Goal: Task Accomplishment & Management: Manage account settings

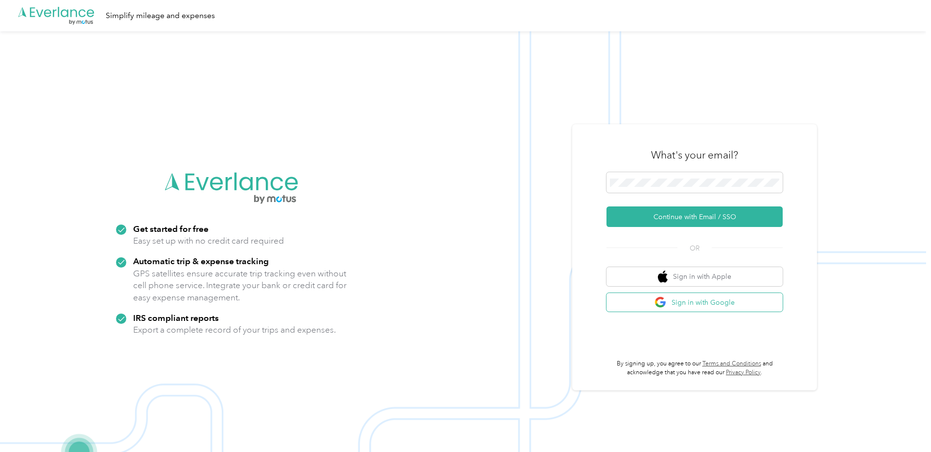
click at [705, 297] on button "Sign in with Google" at bounding box center [695, 302] width 176 height 19
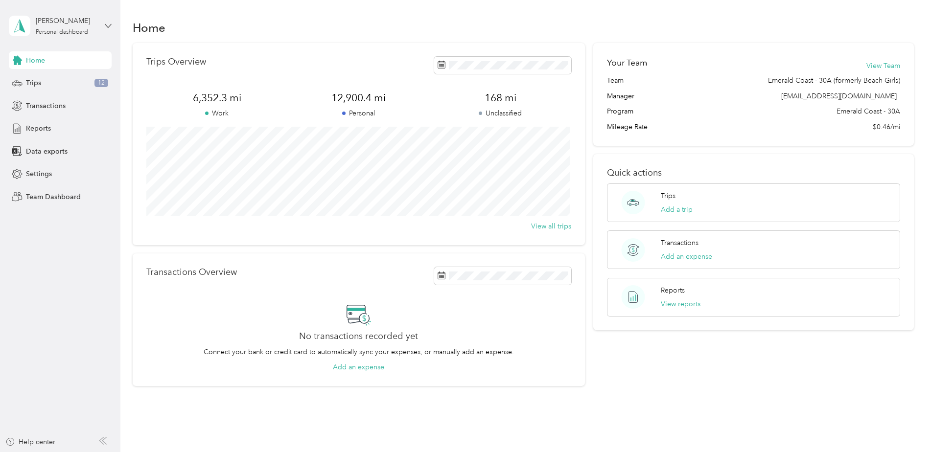
click at [110, 27] on icon at bounding box center [108, 26] width 7 height 7
click at [90, 77] on div "Team dashboard" at bounding box center [112, 78] width 192 height 17
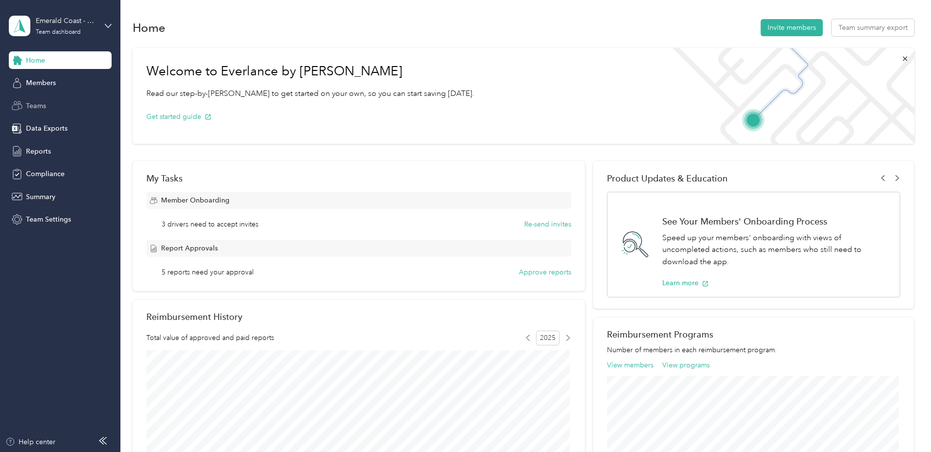
click at [40, 110] on span "Teams" at bounding box center [36, 106] width 20 height 10
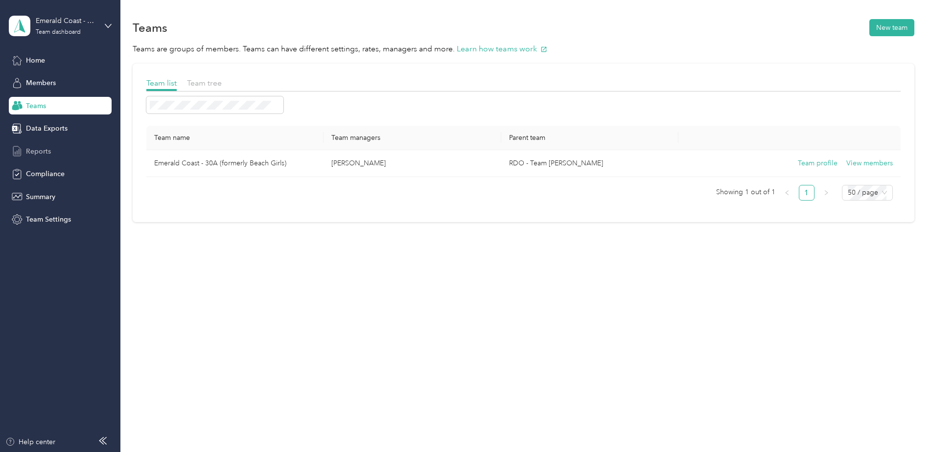
click at [38, 149] on span "Reports" at bounding box center [38, 151] width 25 height 10
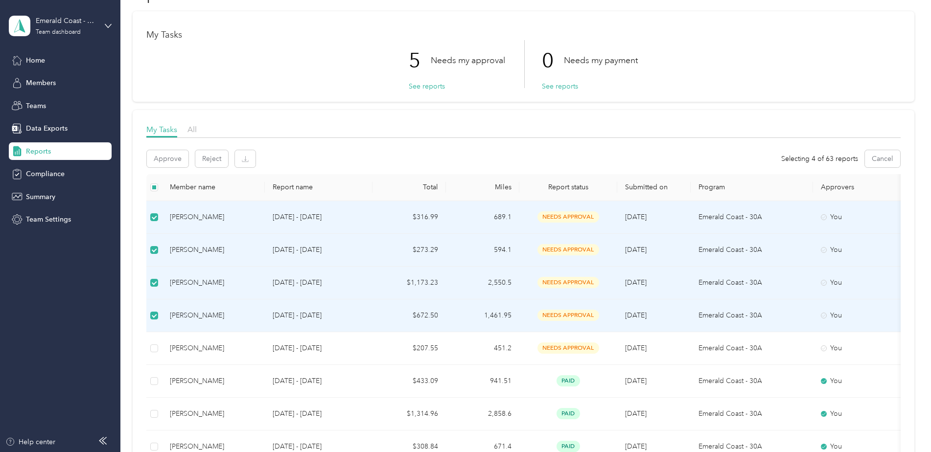
scroll to position [49, 0]
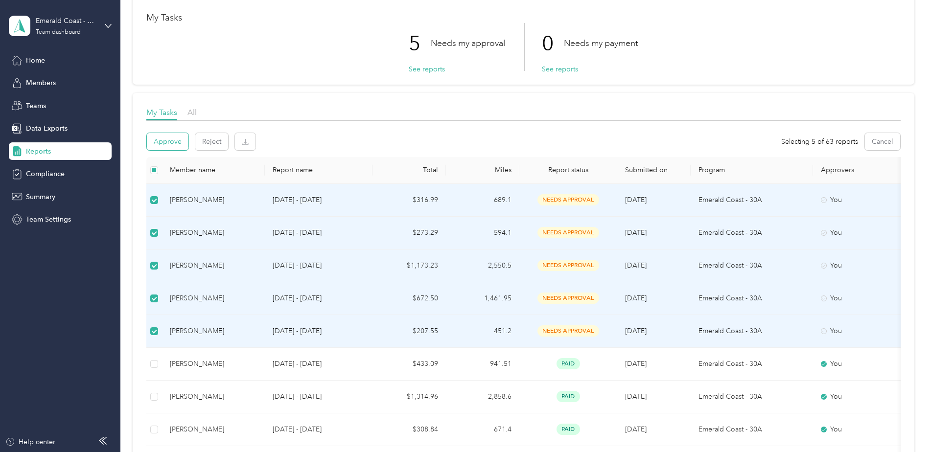
click at [172, 143] on button "Approve" at bounding box center [168, 141] width 42 height 17
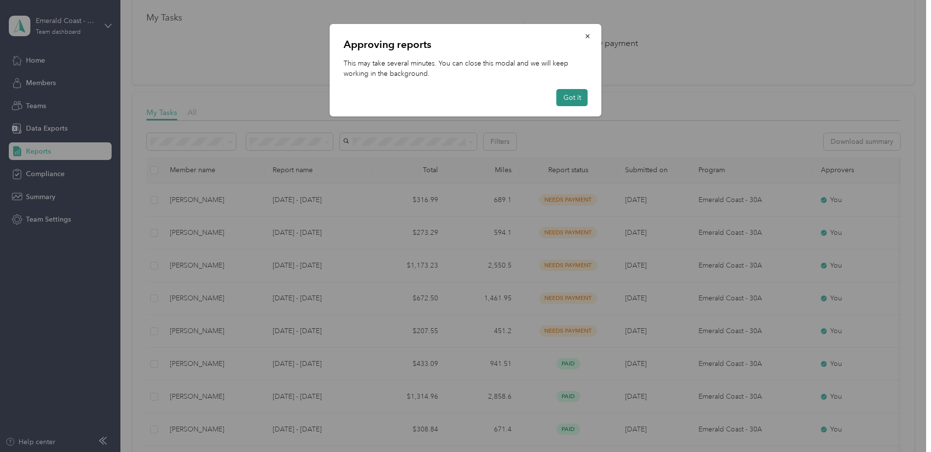
click at [573, 97] on button "Got it" at bounding box center [572, 97] width 31 height 17
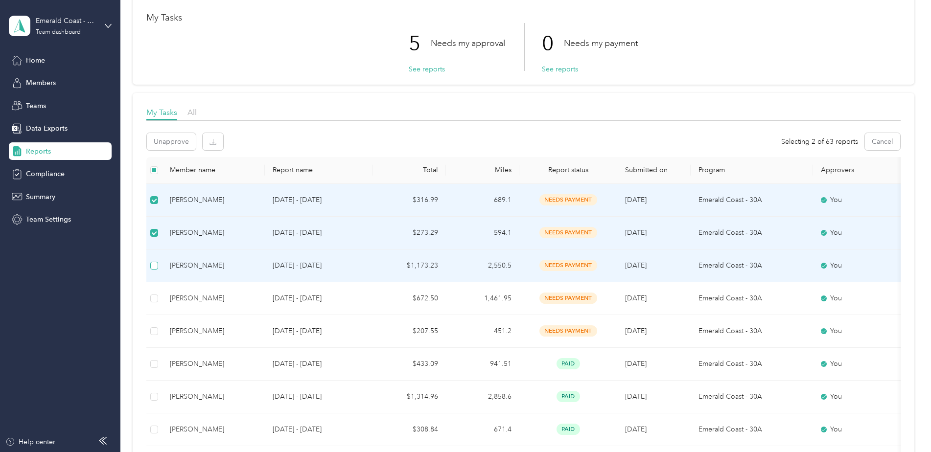
click at [155, 270] on label at bounding box center [154, 265] width 8 height 11
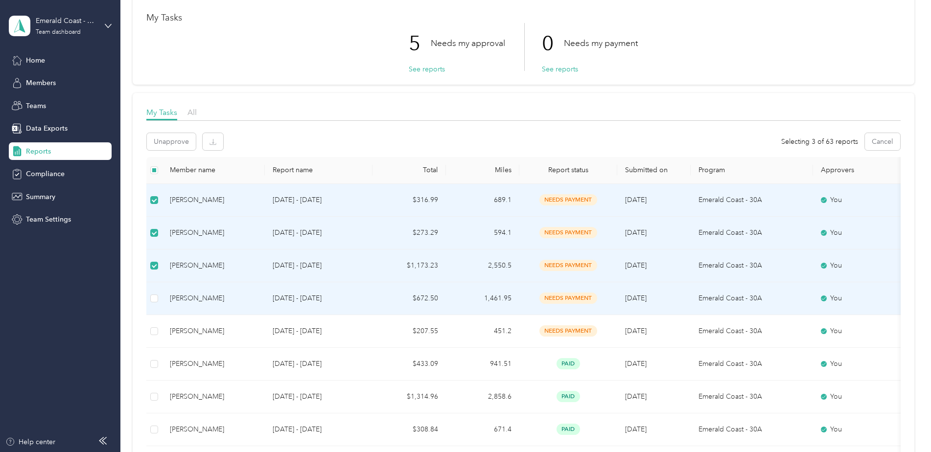
click at [157, 306] on td at bounding box center [154, 298] width 16 height 33
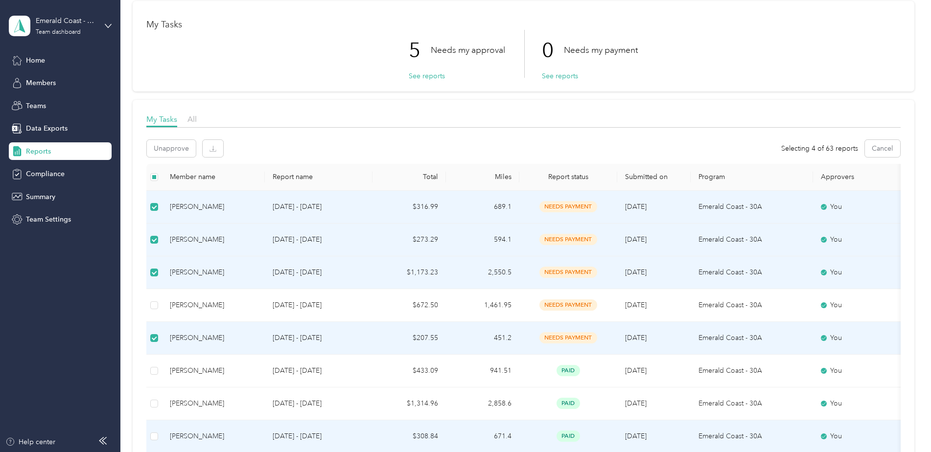
scroll to position [0, 0]
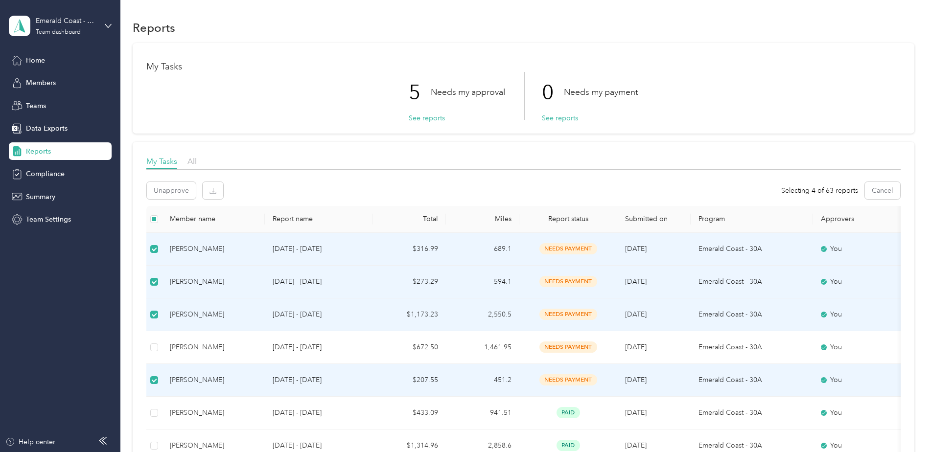
click at [309, 129] on div "My Tasks 5 Needs my approval See reports 0 Needs my payment See reports" at bounding box center [524, 88] width 782 height 91
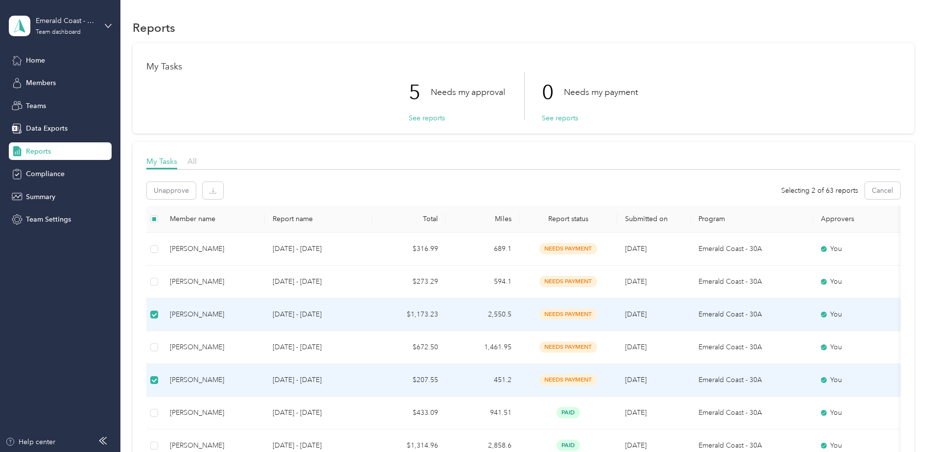
click at [149, 319] on td at bounding box center [154, 315] width 16 height 33
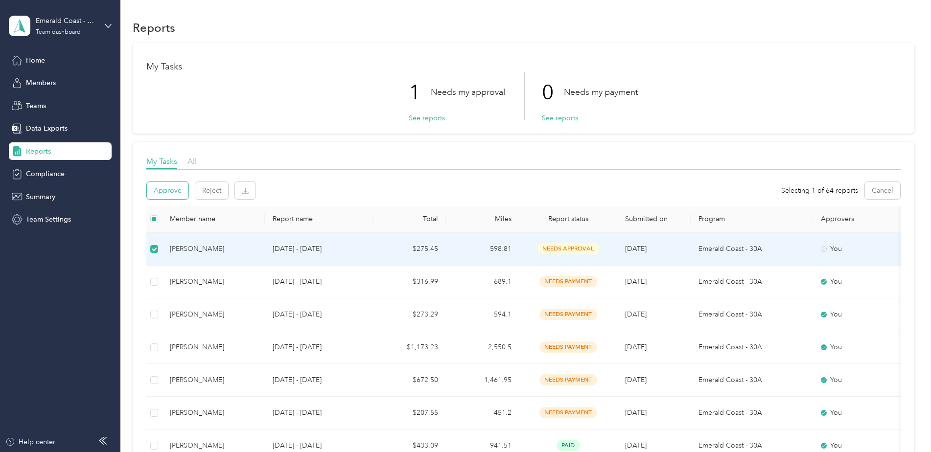
click at [178, 190] on button "Approve" at bounding box center [168, 190] width 42 height 17
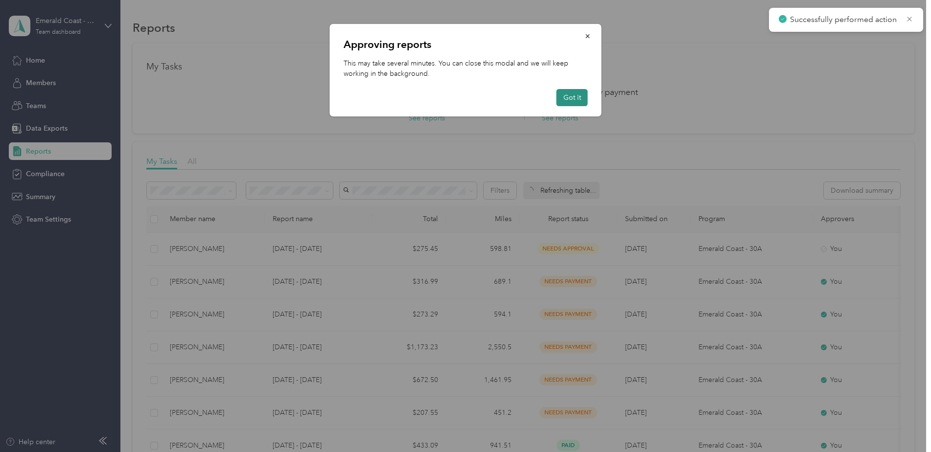
click at [574, 96] on button "Got it" at bounding box center [572, 97] width 31 height 17
